Goal: Subscribe to service/newsletter

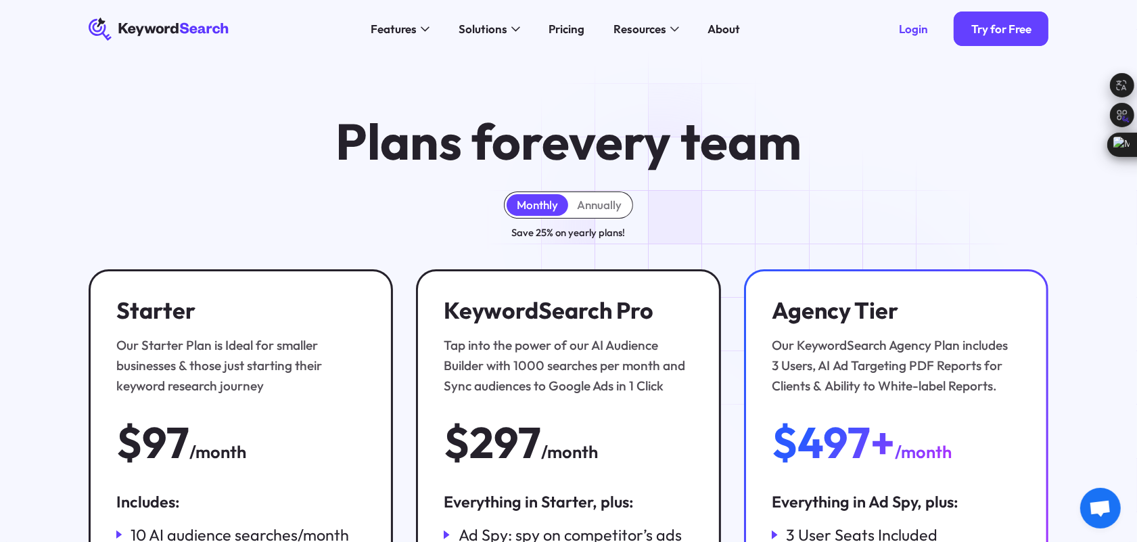
scroll to position [135, 0]
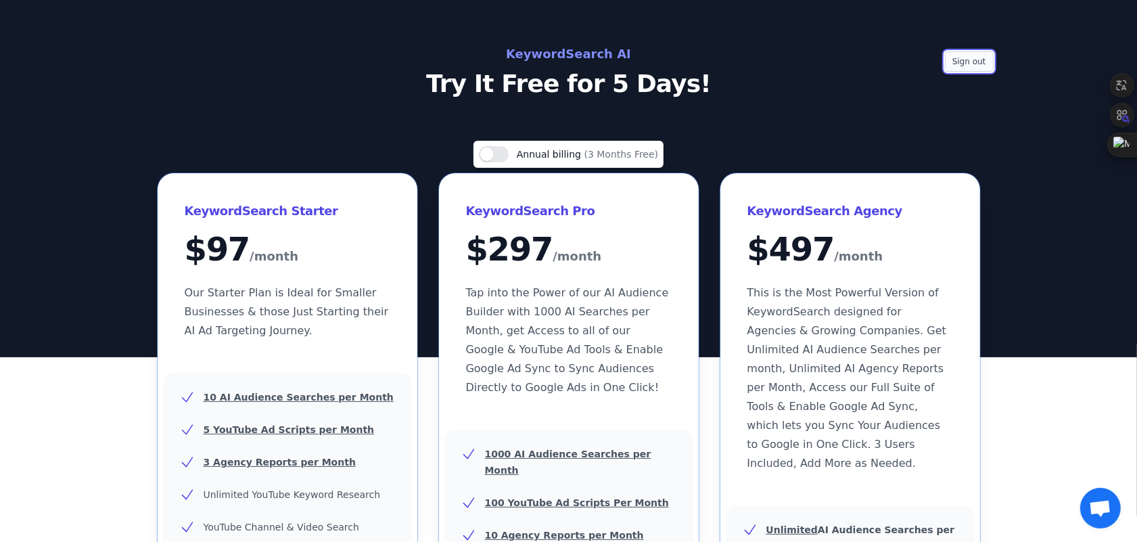
click at [977, 60] on button "Sign out" at bounding box center [969, 61] width 49 height 20
